Goal: Task Accomplishment & Management: Manage account settings

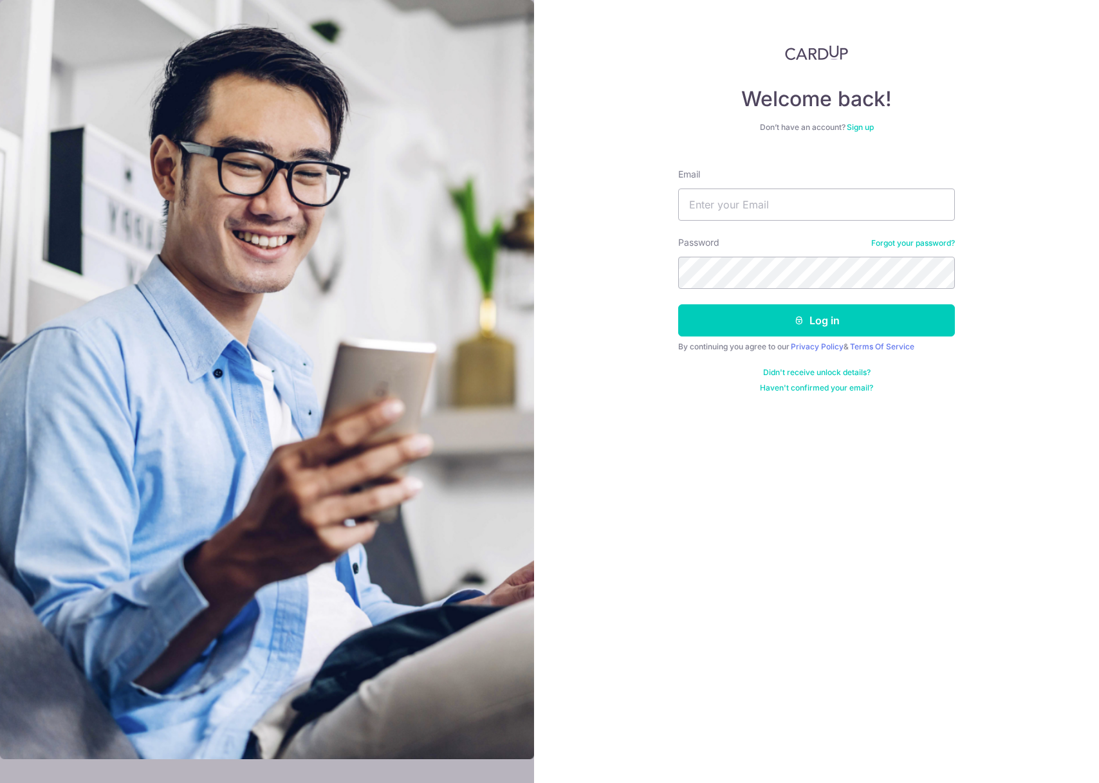
type input "[EMAIL_ADDRESS][PERSON_NAME][DOMAIN_NAME]"
click at [678, 304] on button "Log in" at bounding box center [816, 320] width 277 height 32
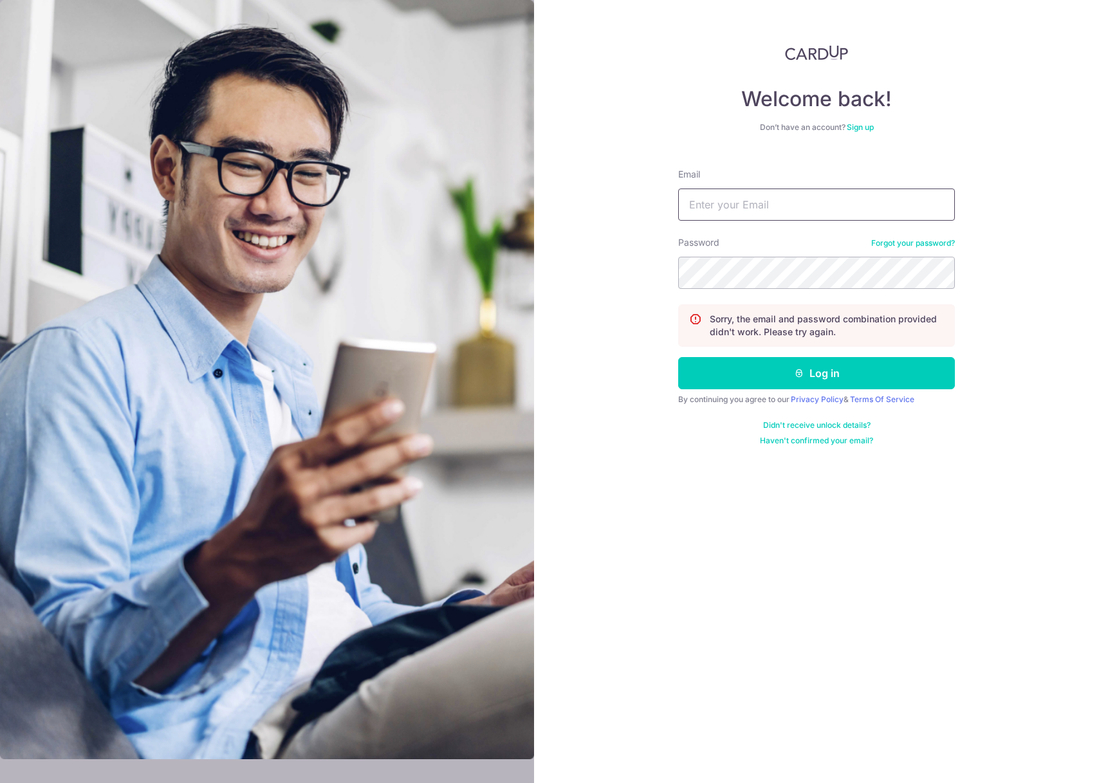
click at [746, 211] on input "Email" at bounding box center [816, 205] width 277 height 32
type input "[EMAIL_ADDRESS][PERSON_NAME][DOMAIN_NAME]"
click at [678, 357] on button "Log in" at bounding box center [816, 373] width 277 height 32
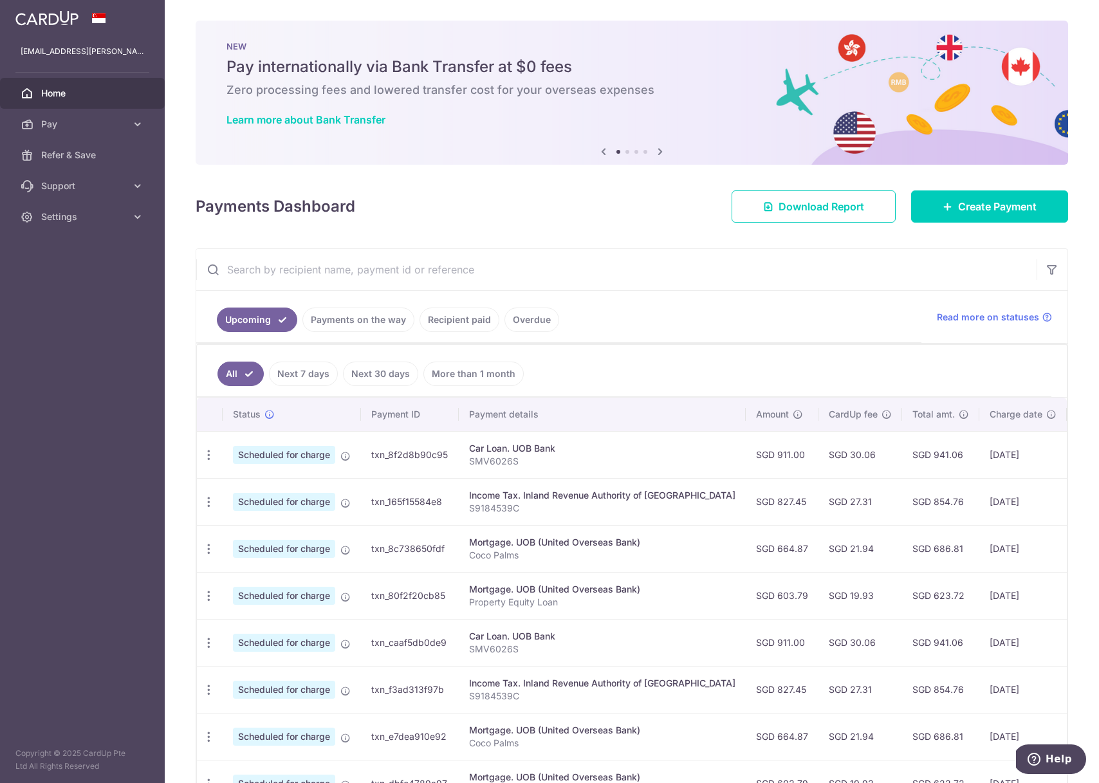
click at [472, 270] on input "text" at bounding box center [616, 269] width 841 height 41
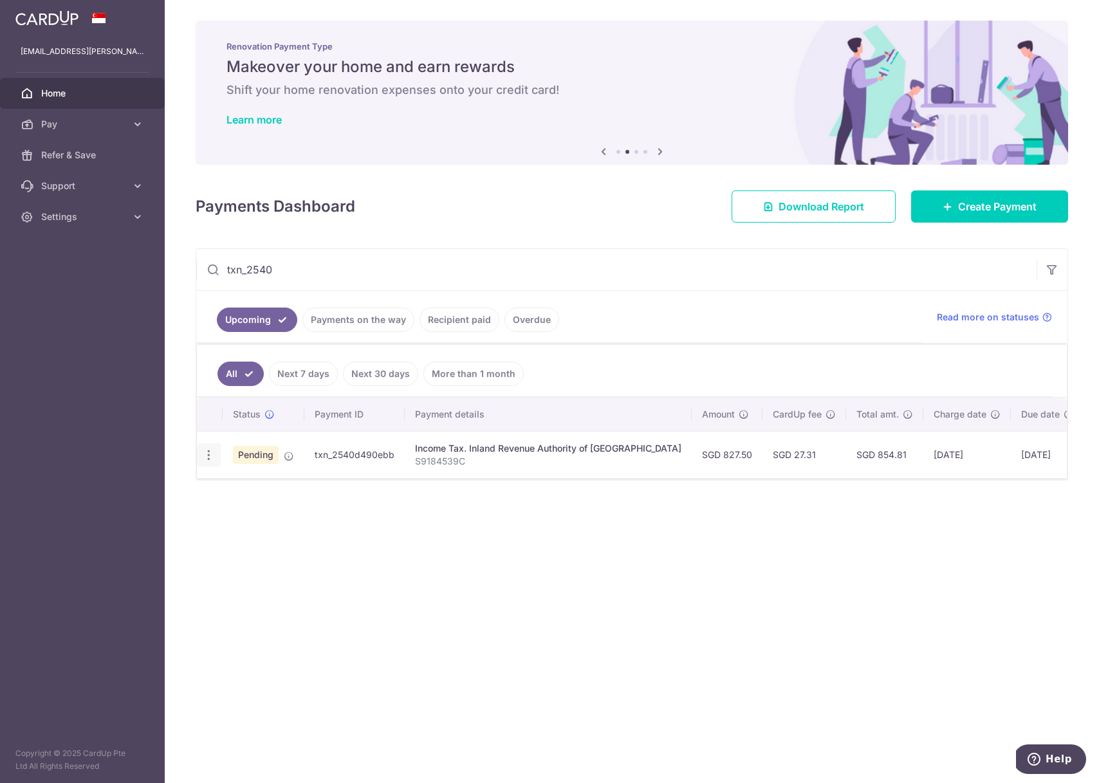
type input "txn_2540"
click at [205, 458] on icon "button" at bounding box center [209, 456] width 14 height 14
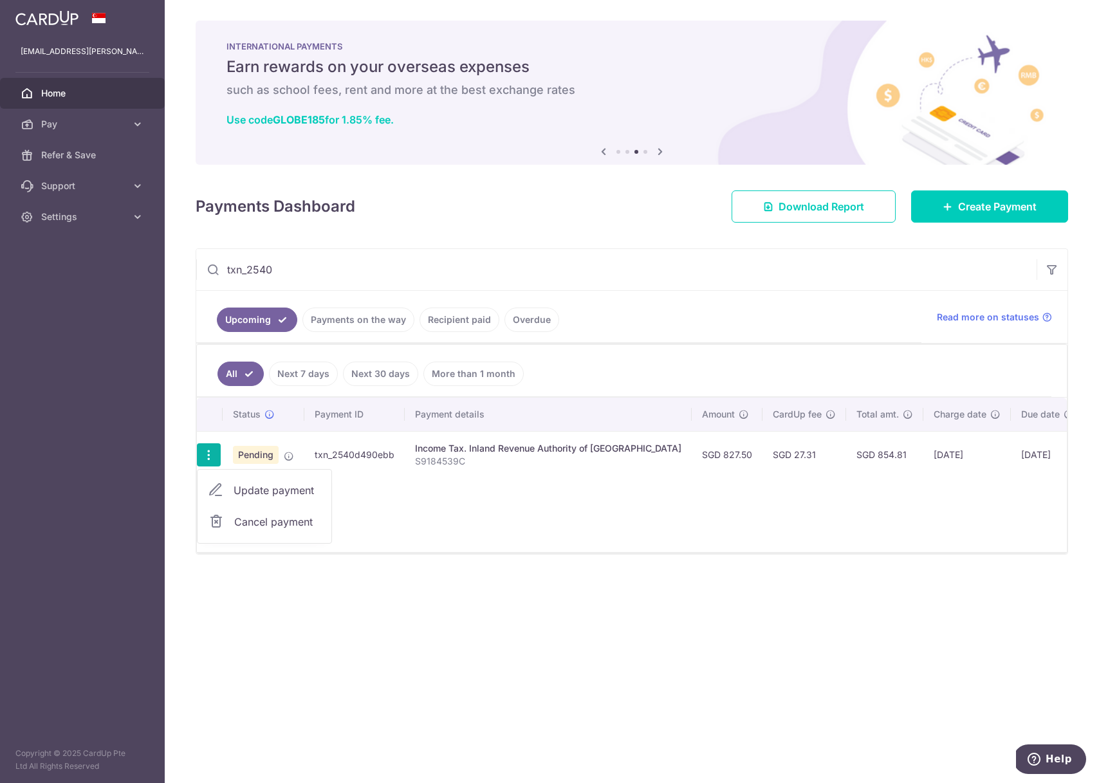
click at [263, 524] on span "Cancel payment" at bounding box center [277, 521] width 86 height 15
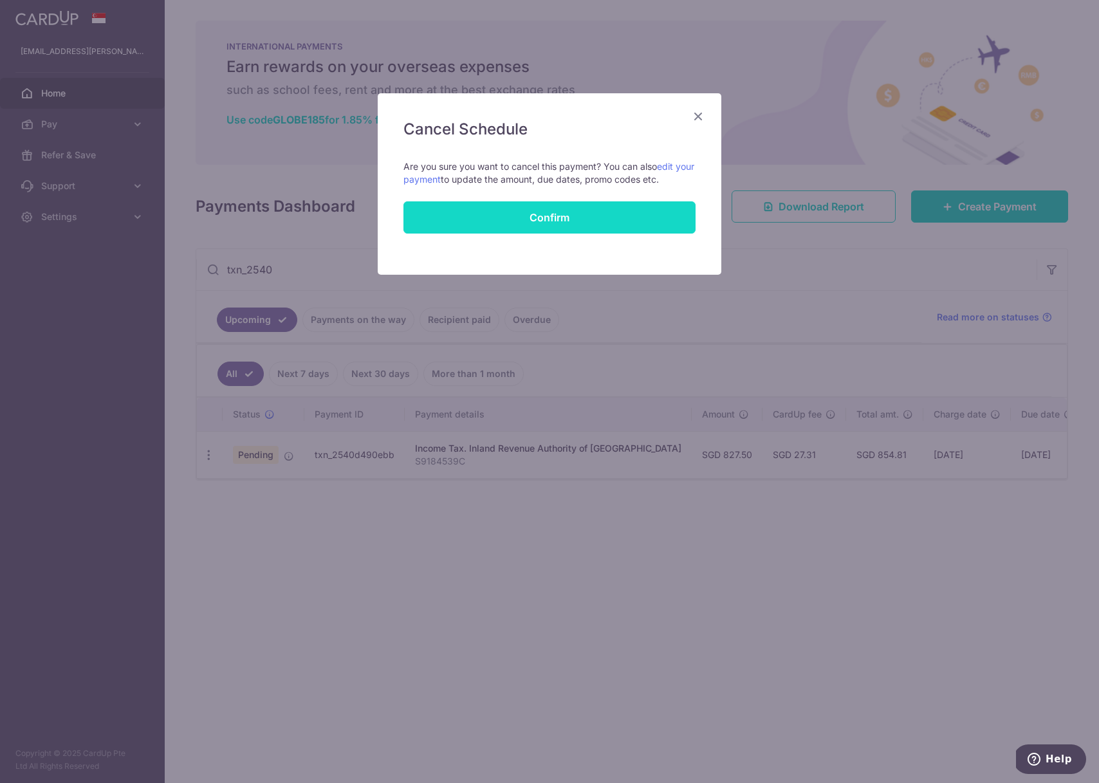
click at [563, 215] on button "Confirm" at bounding box center [550, 217] width 292 height 32
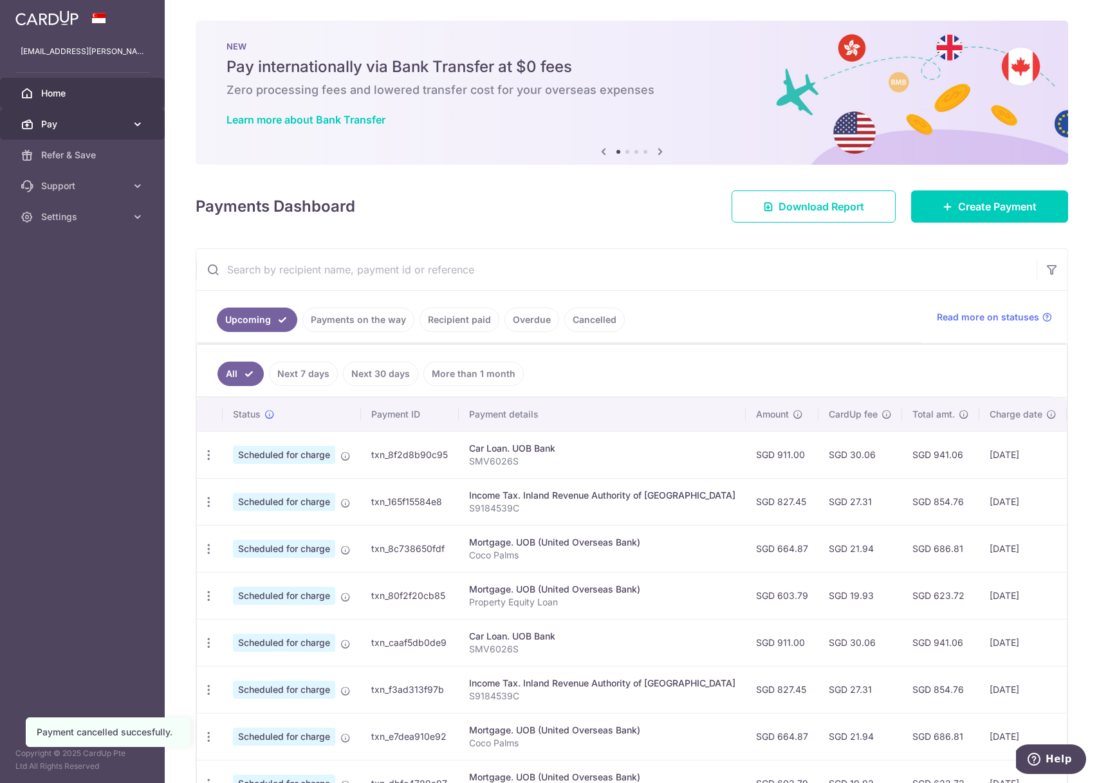
click at [72, 126] on span "Pay" at bounding box center [83, 124] width 85 height 13
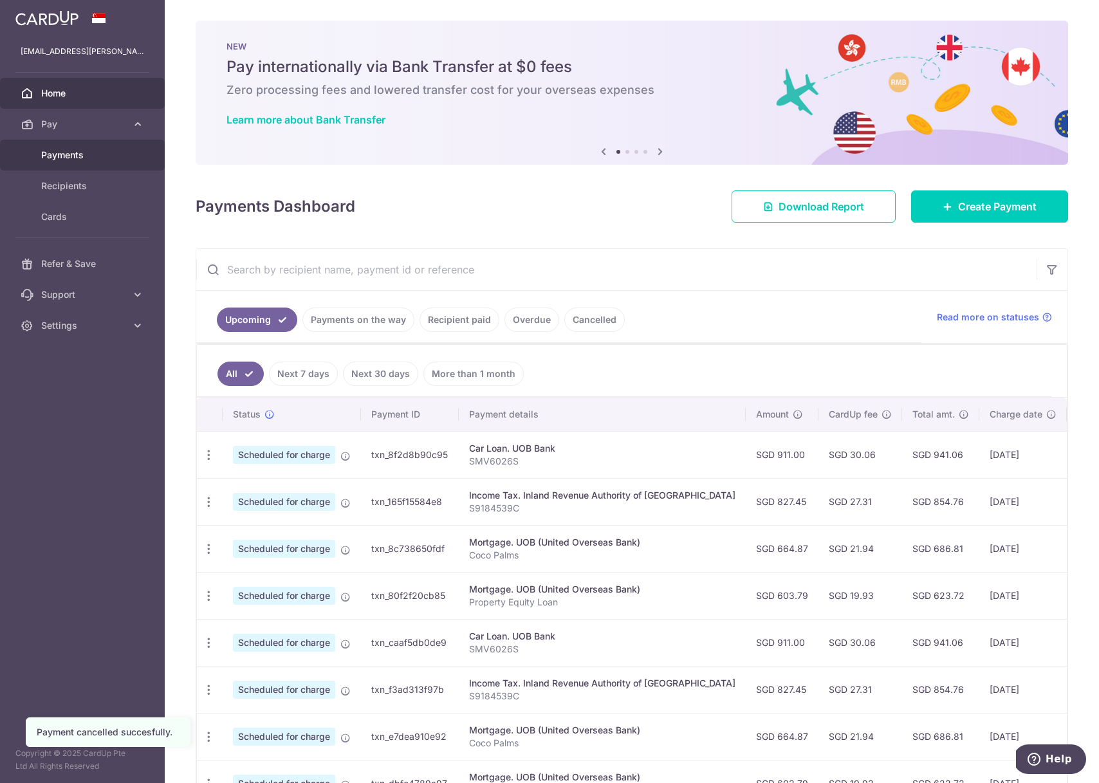
click at [72, 155] on span "Payments" at bounding box center [83, 155] width 85 height 13
